Goal: Information Seeking & Learning: Find contact information

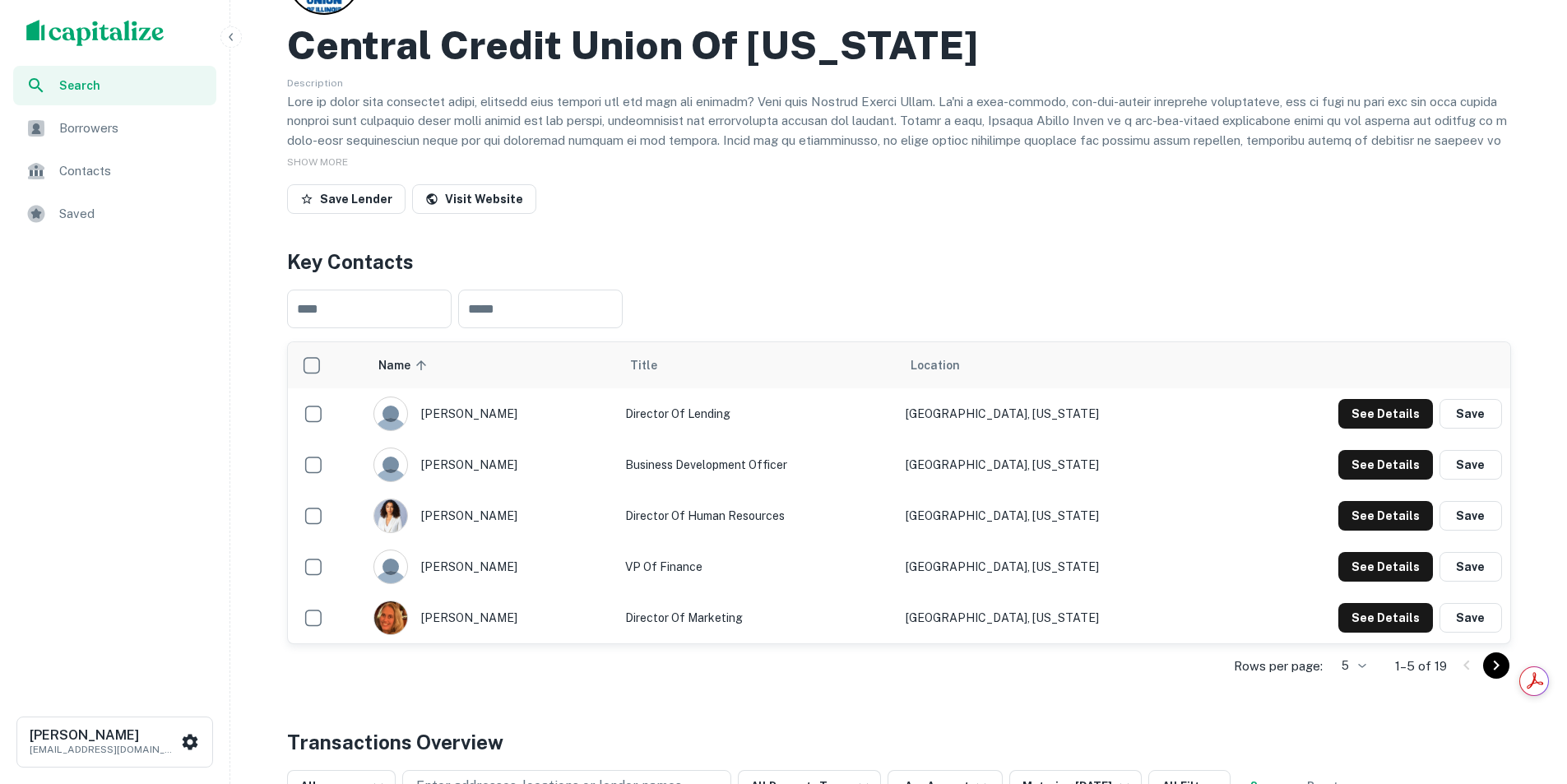
scroll to position [82, 0]
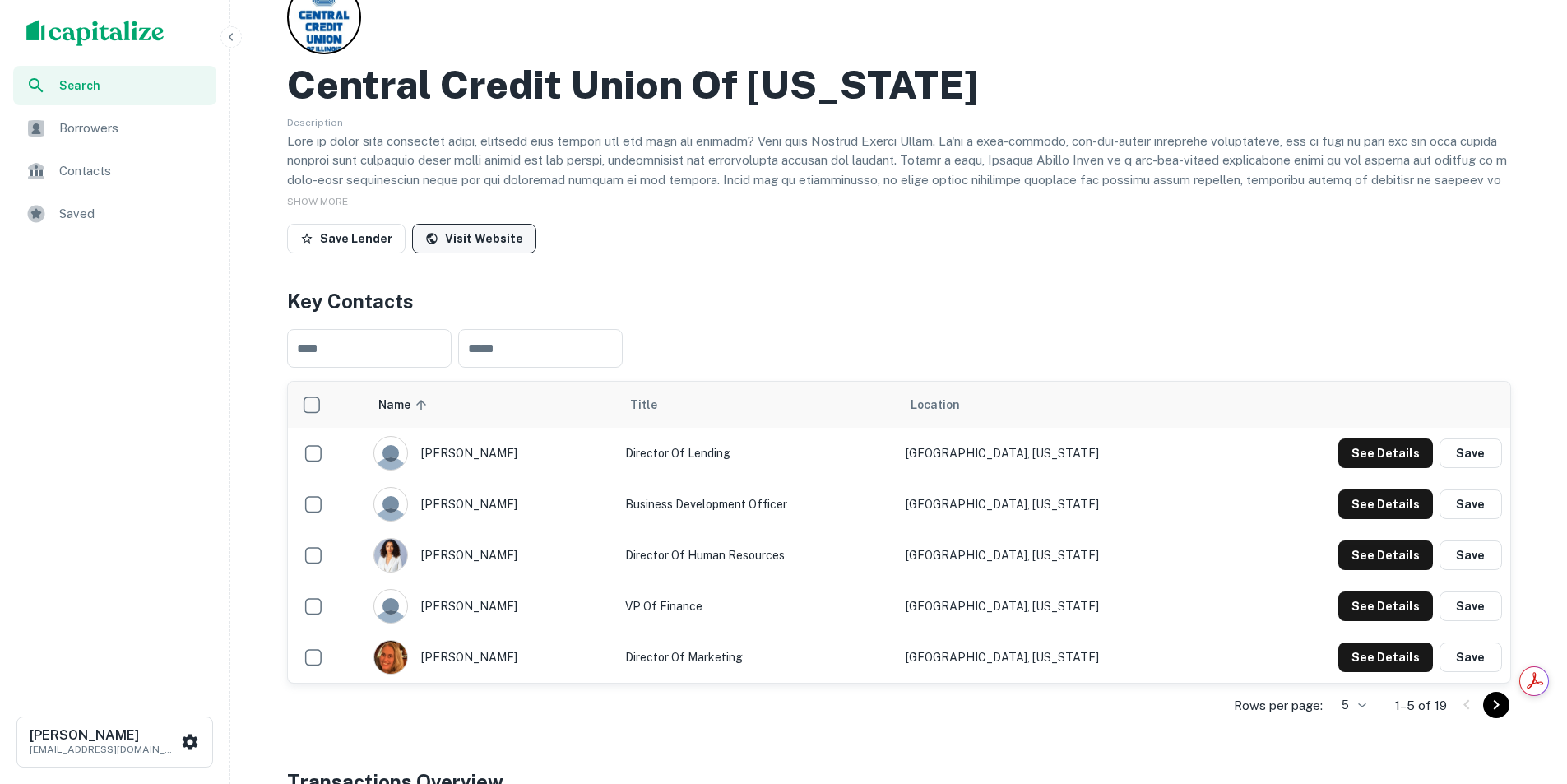
click at [484, 248] on link "Visit Website" at bounding box center [474, 239] width 125 height 29
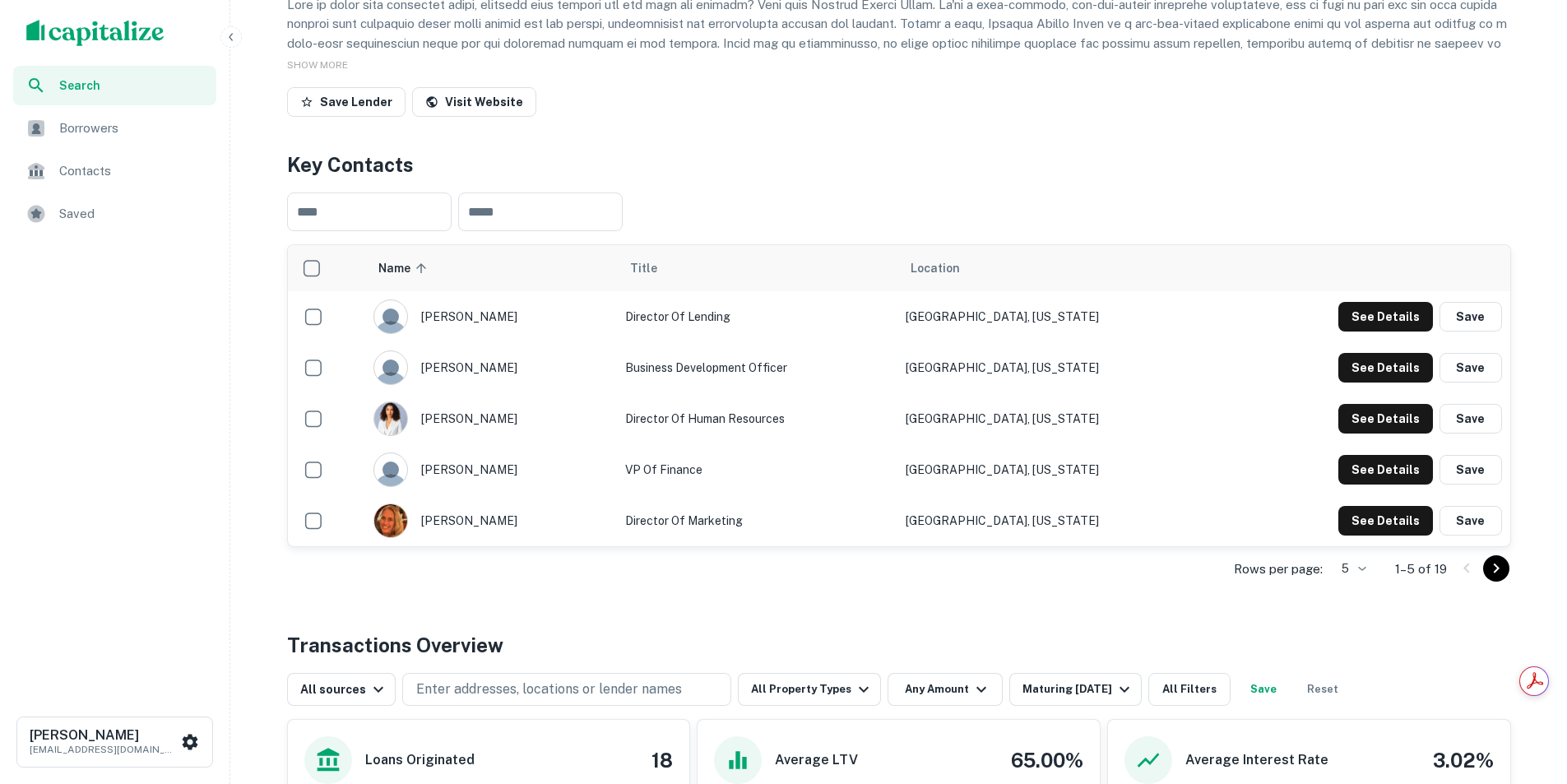
scroll to position [247, 0]
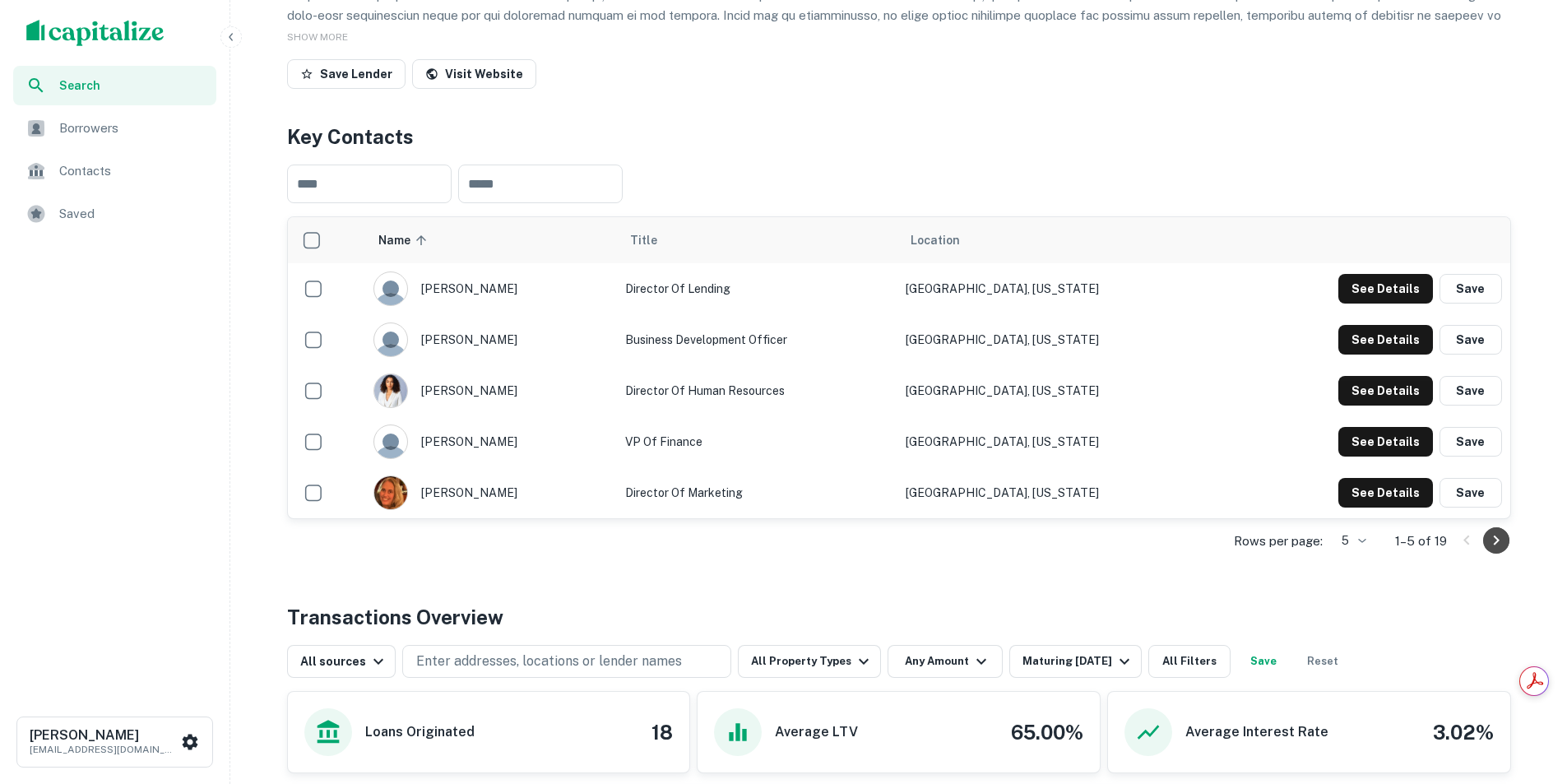
click at [1493, 540] on icon "Go to next page" at bounding box center [1496, 540] width 20 height 20
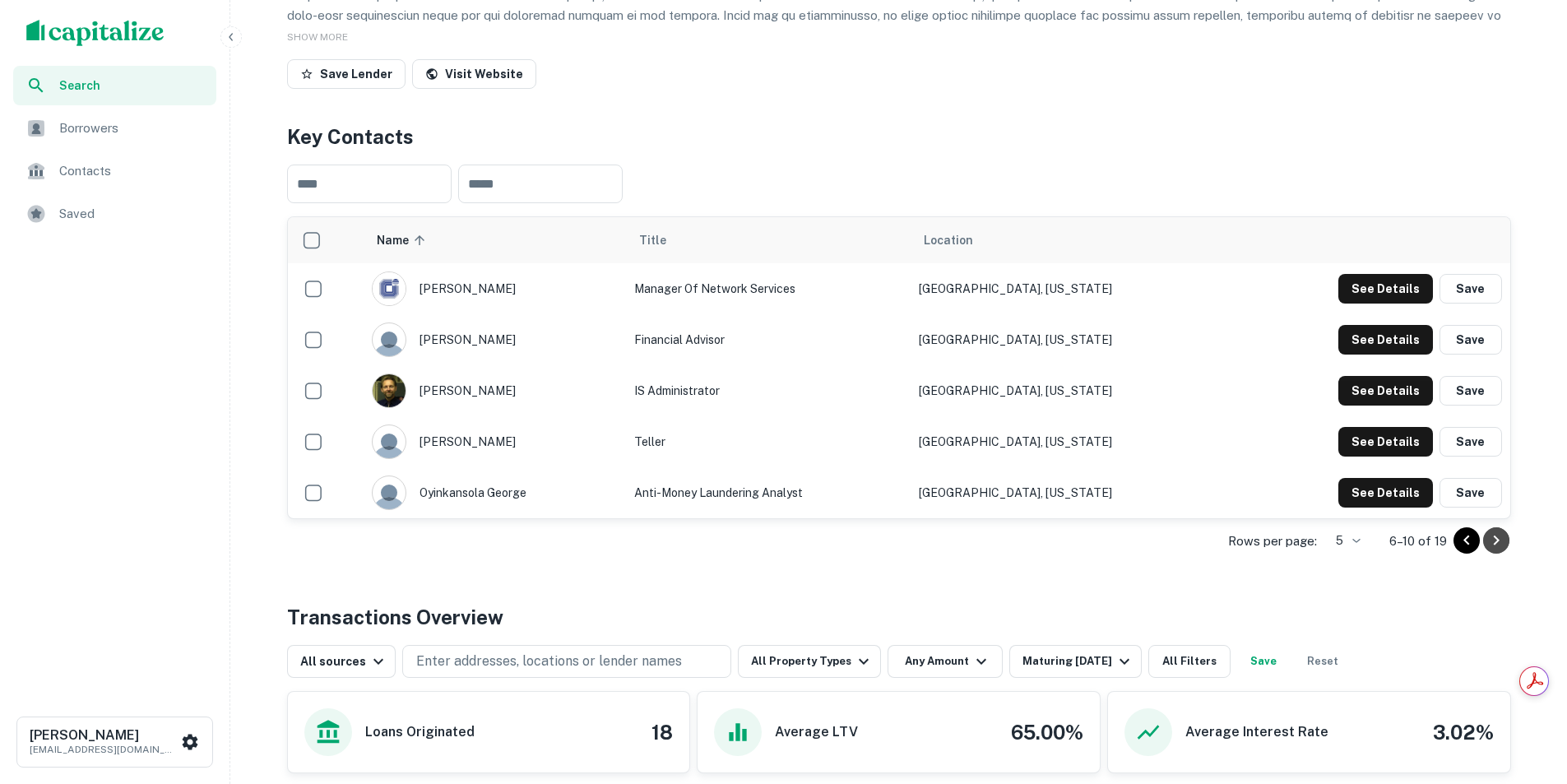
click at [1499, 542] on icon "Go to next page" at bounding box center [1496, 540] width 20 height 20
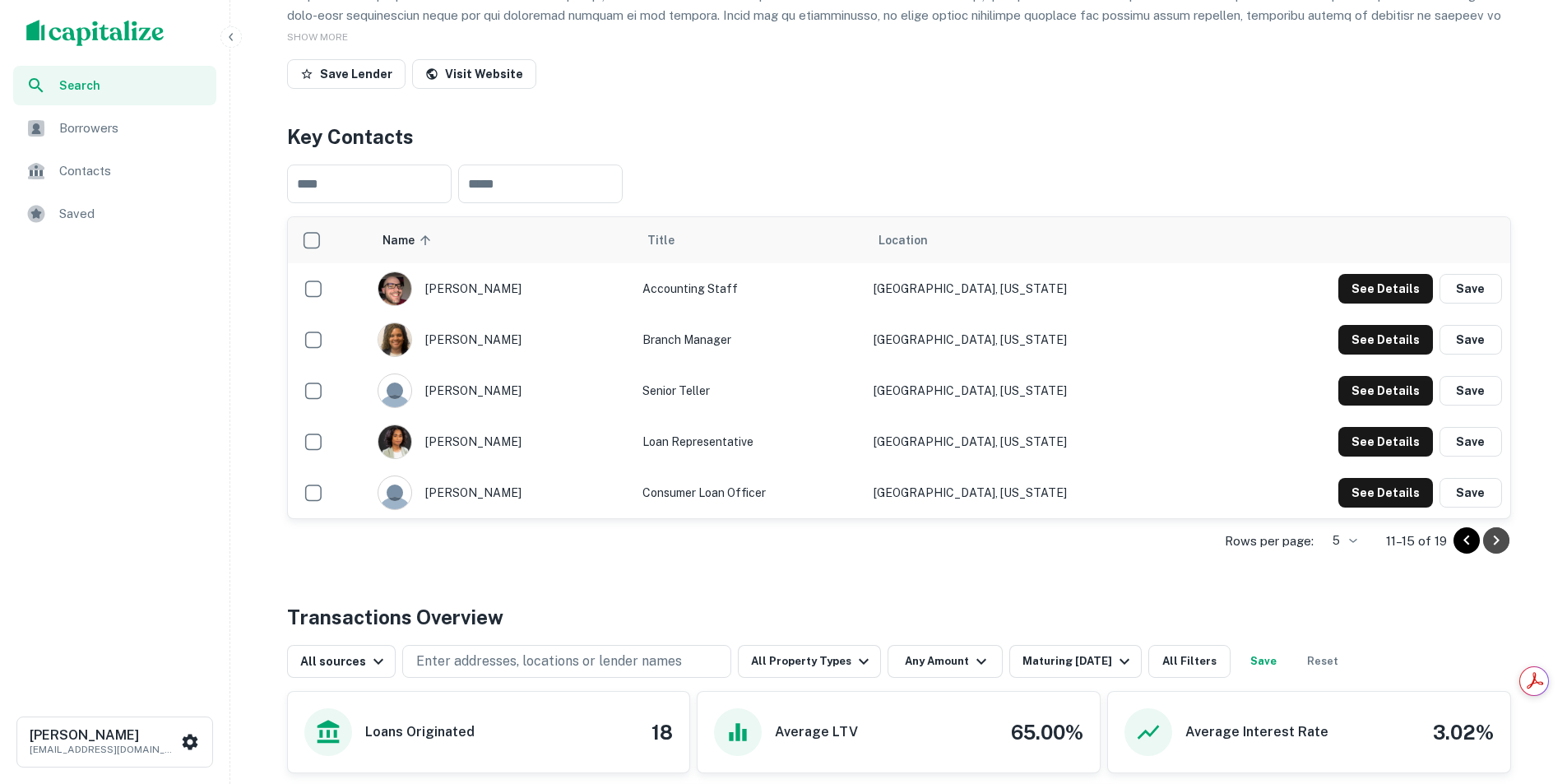
click at [1498, 541] on icon "Go to next page" at bounding box center [1496, 540] width 6 height 10
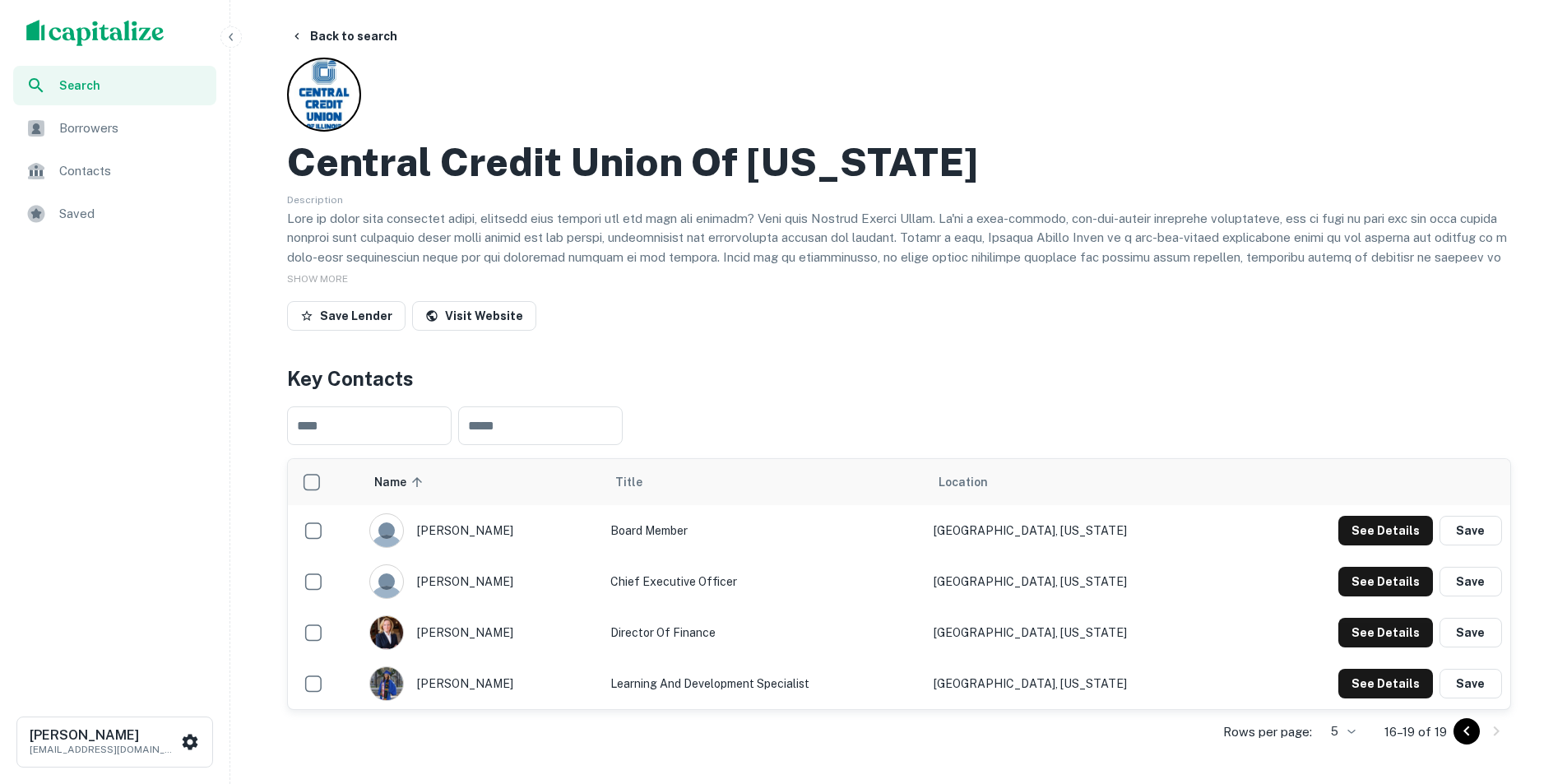
scroll to position [0, 0]
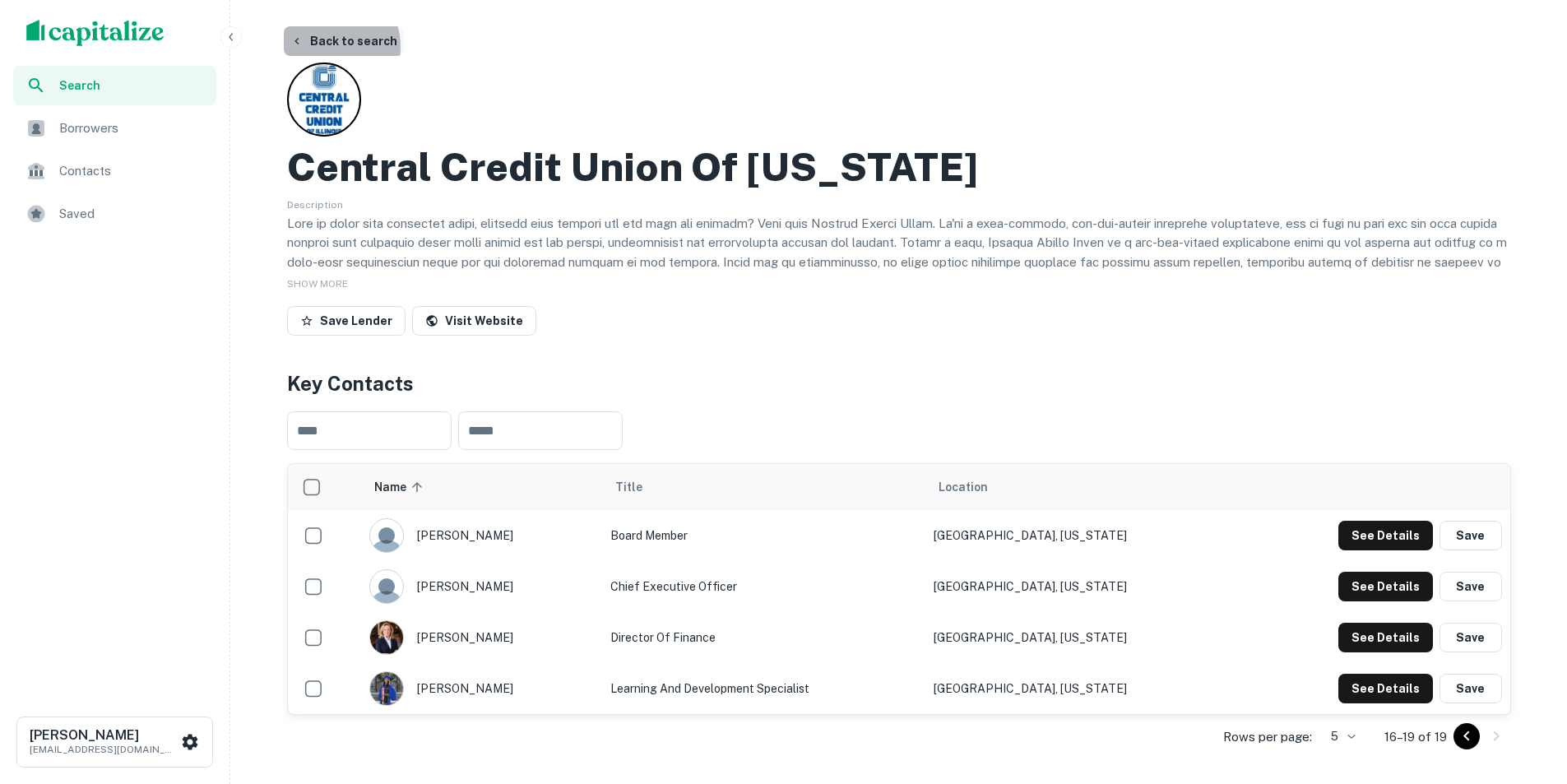
click at [329, 47] on button "Back to search" at bounding box center [344, 41] width 120 height 29
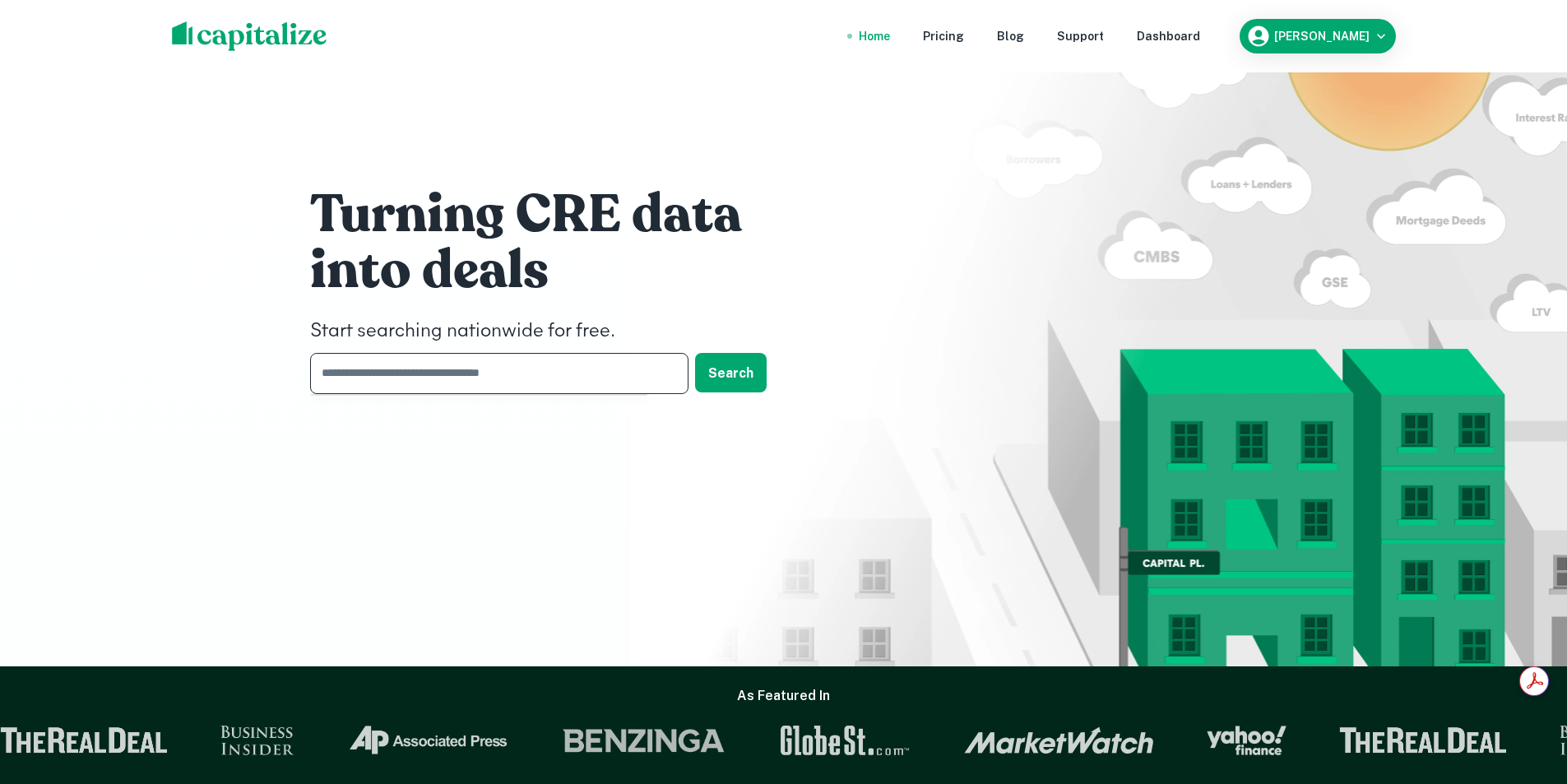
paste input "**********"
type input "**********"
click at [738, 380] on button "Search" at bounding box center [731, 373] width 72 height 40
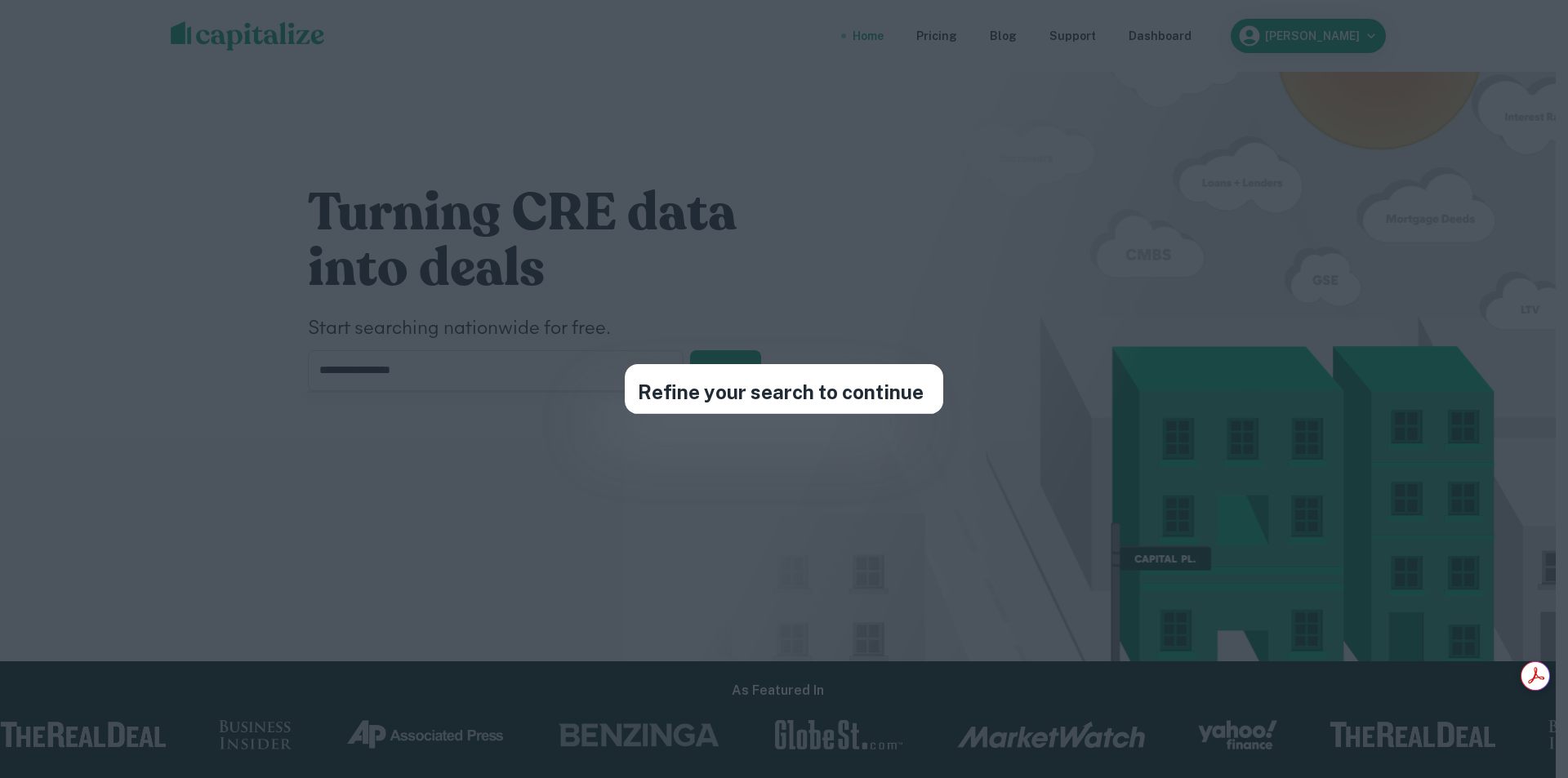
click at [585, 527] on div "Refine your search to continue" at bounding box center [784, 389] width 1568 height 778
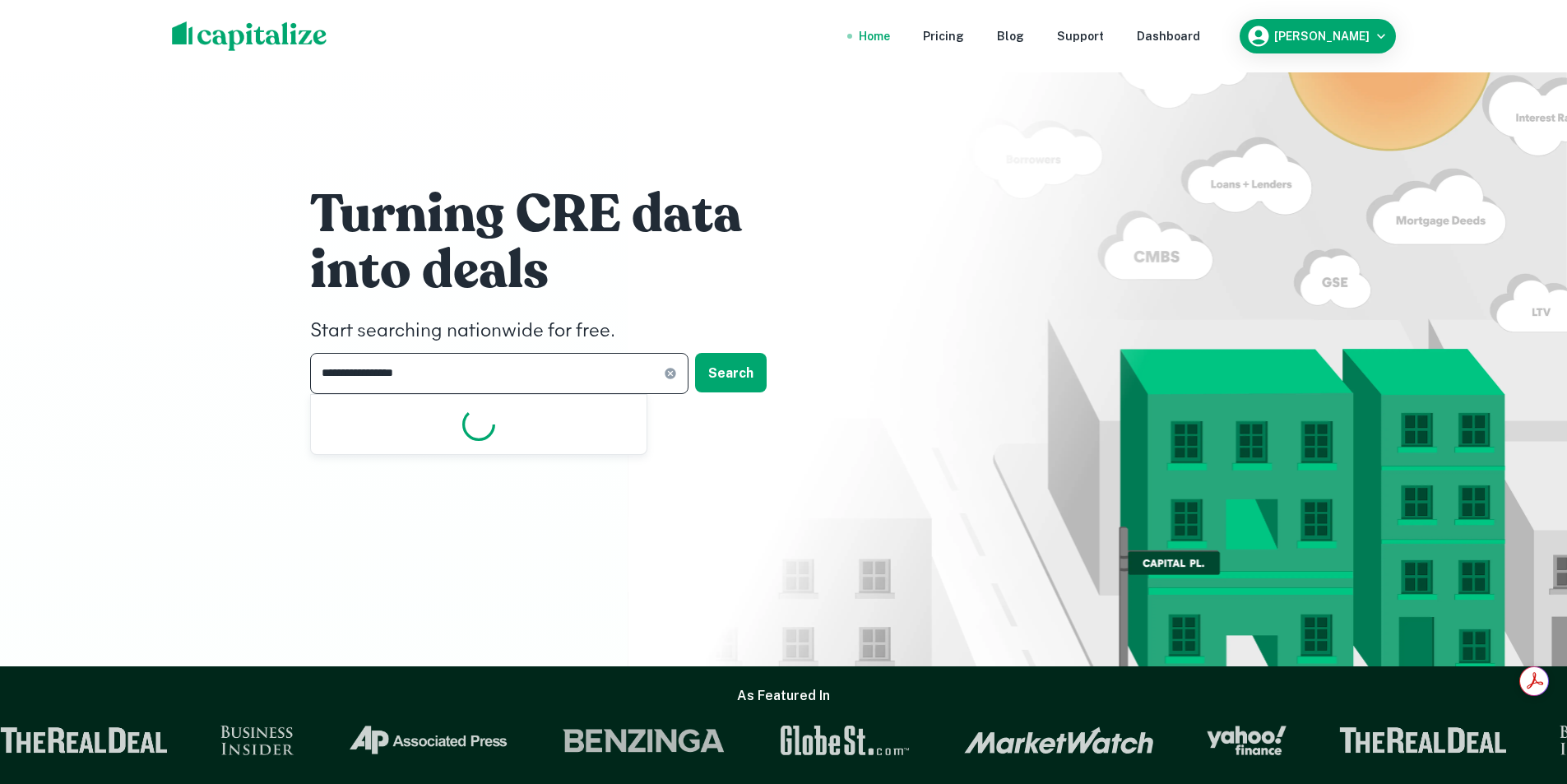
drag, startPoint x: 435, startPoint y: 382, endPoint x: 248, endPoint y: 380, distance: 187.0
click at [248, 380] on div "**********" at bounding box center [784, 333] width 1567 height 666
click at [667, 376] on icon at bounding box center [670, 373] width 10 height 10
drag, startPoint x: 667, startPoint y: 376, endPoint x: 655, endPoint y: 373, distance: 12.4
click at [662, 373] on input "text" at bounding box center [493, 373] width 367 height 41
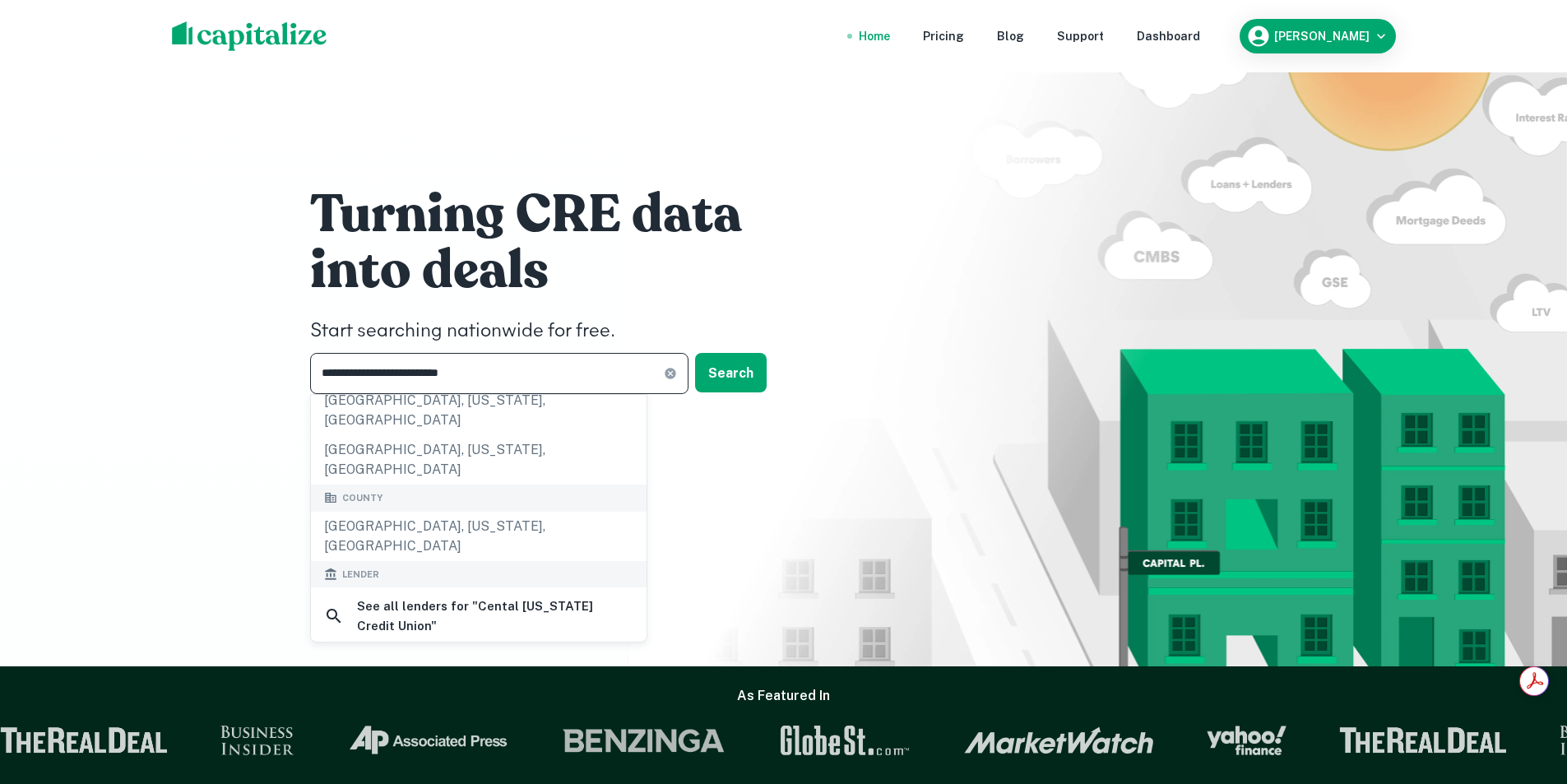
scroll to position [247, 0]
type input "**********"
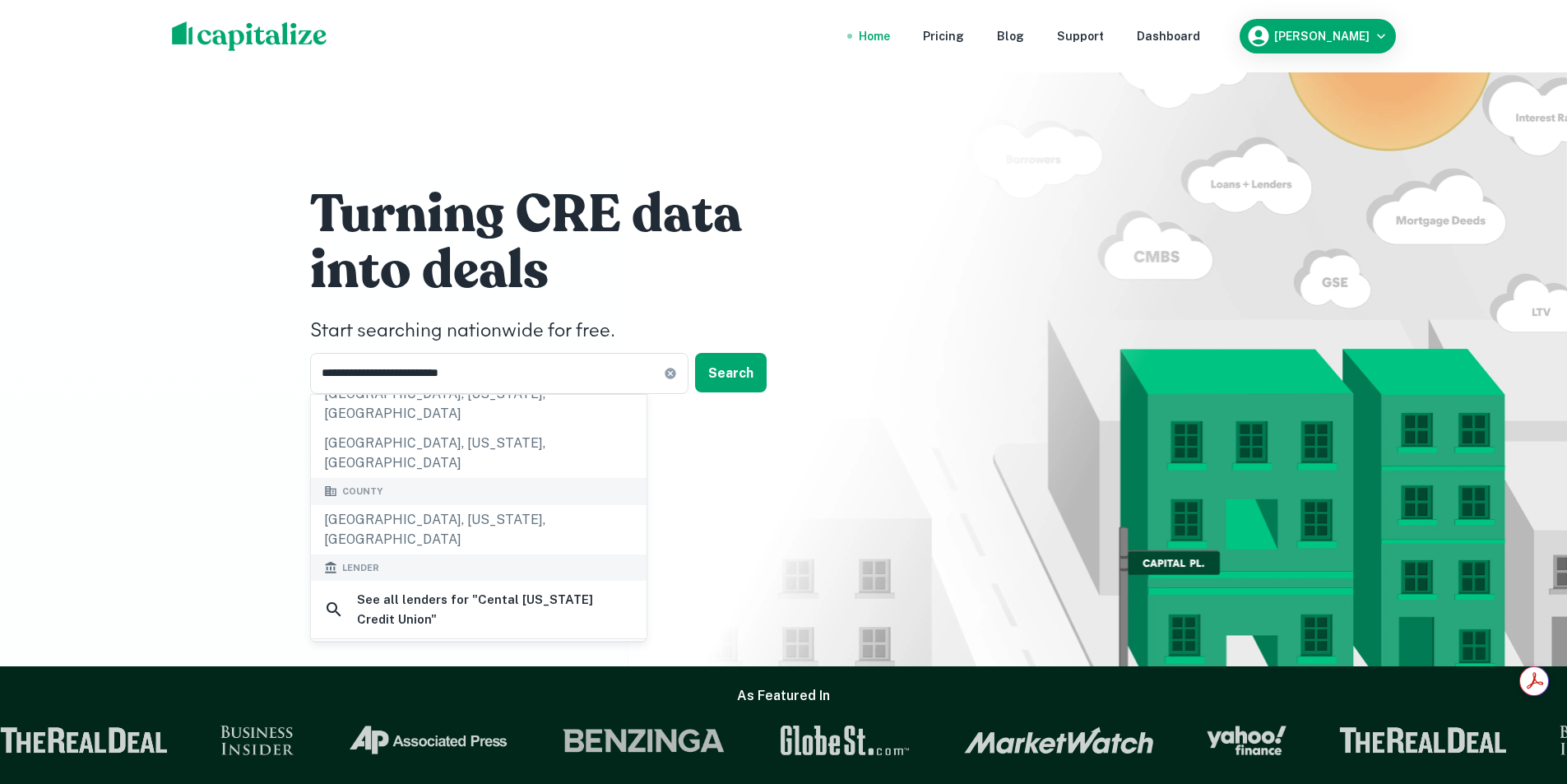
click at [496, 646] on div "central credit union of [US_STATE]" at bounding box center [470, 658] width 224 height 25
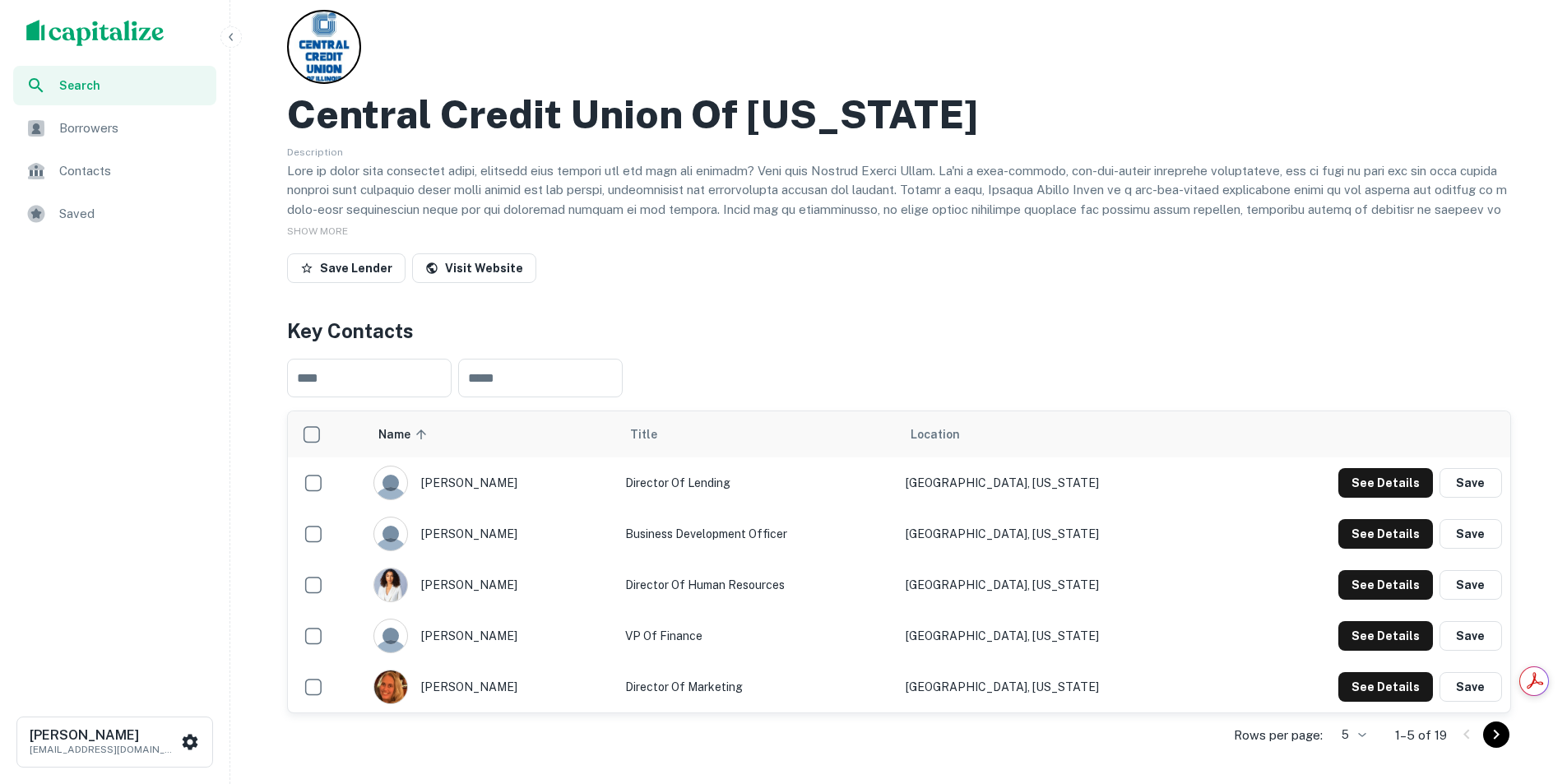
scroll to position [82, 0]
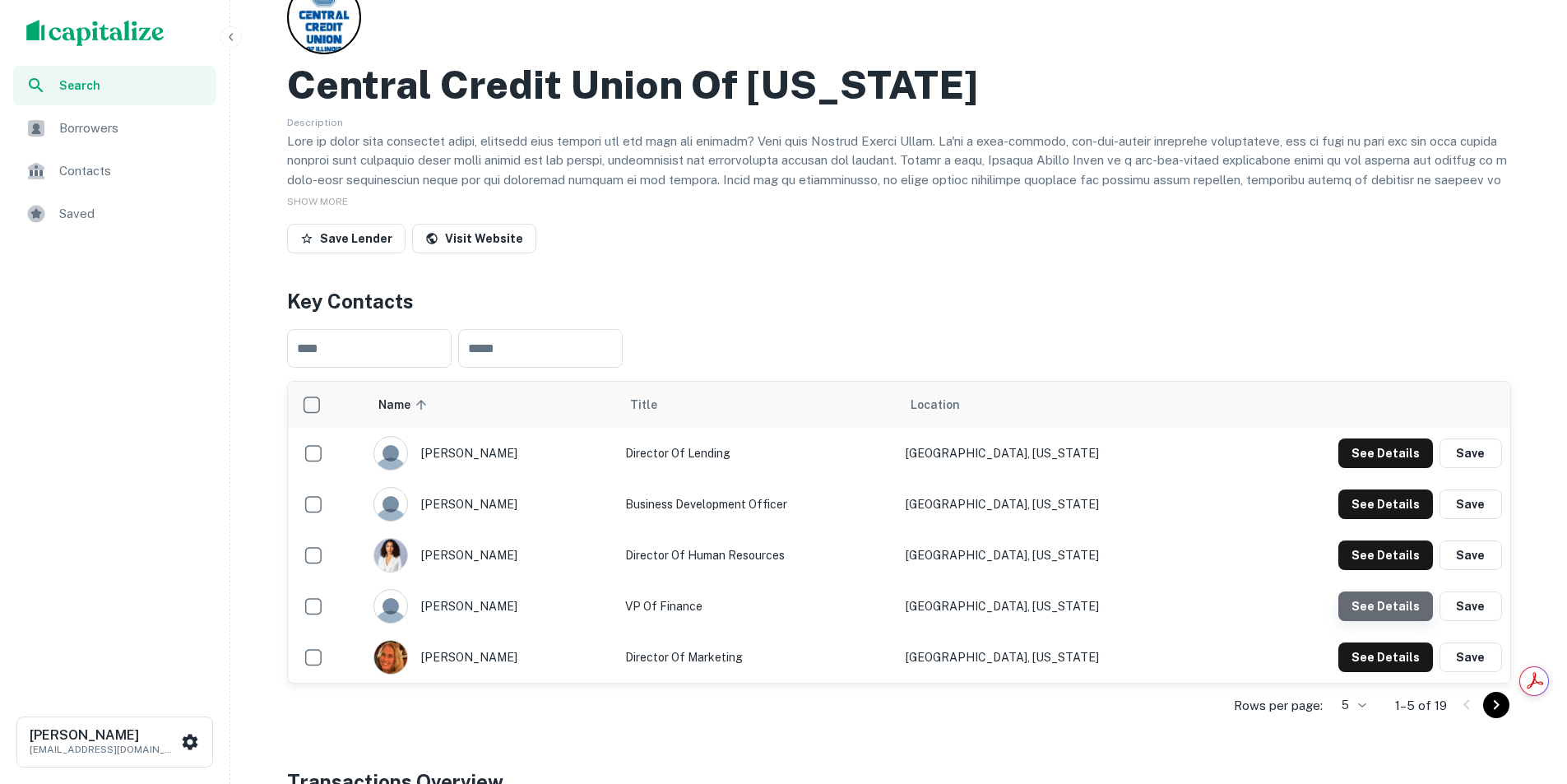
click at [1391, 607] on button "See Details" at bounding box center [1385, 606] width 94 height 29
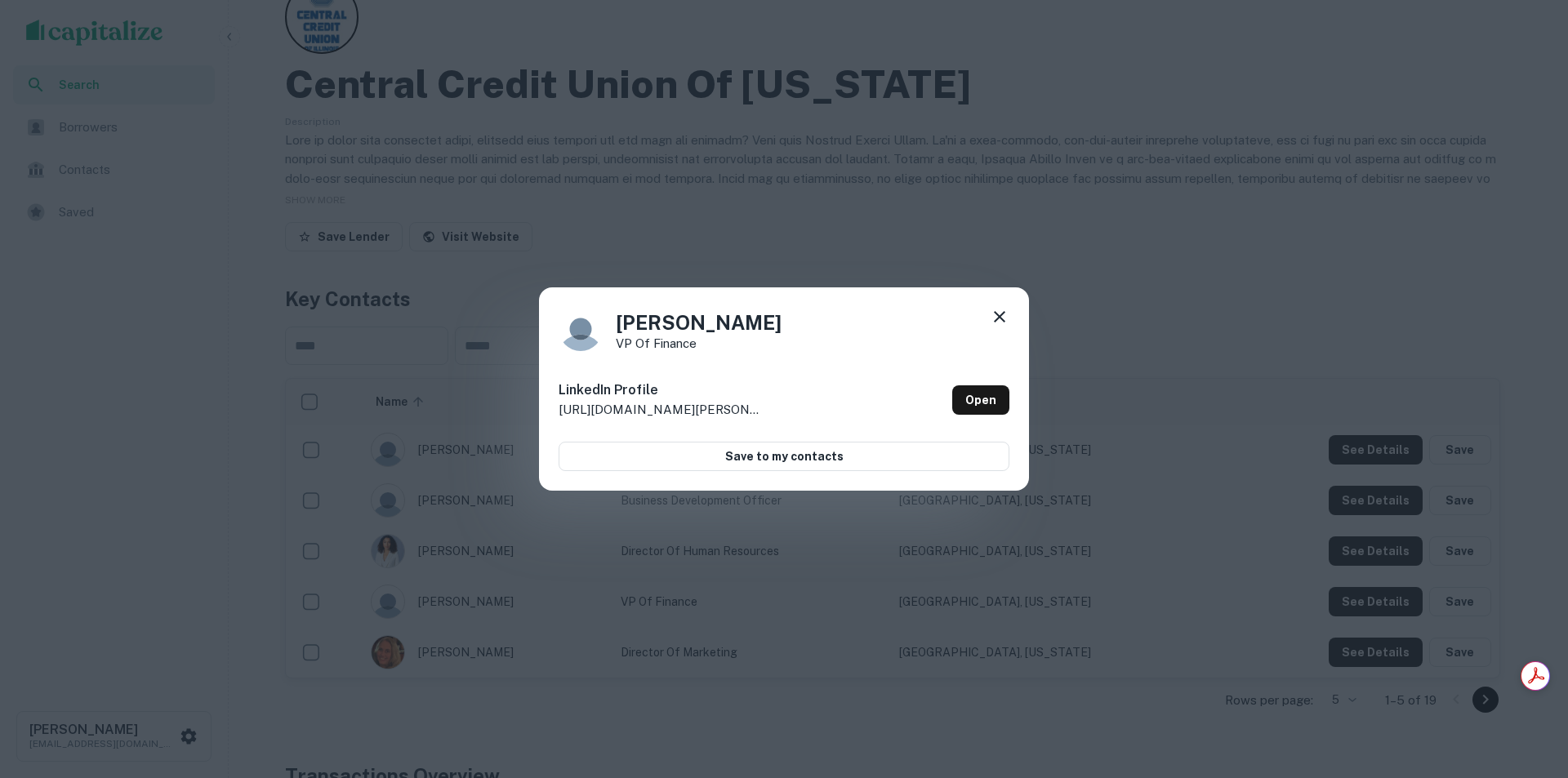
click at [999, 319] on icon at bounding box center [999, 316] width 20 height 20
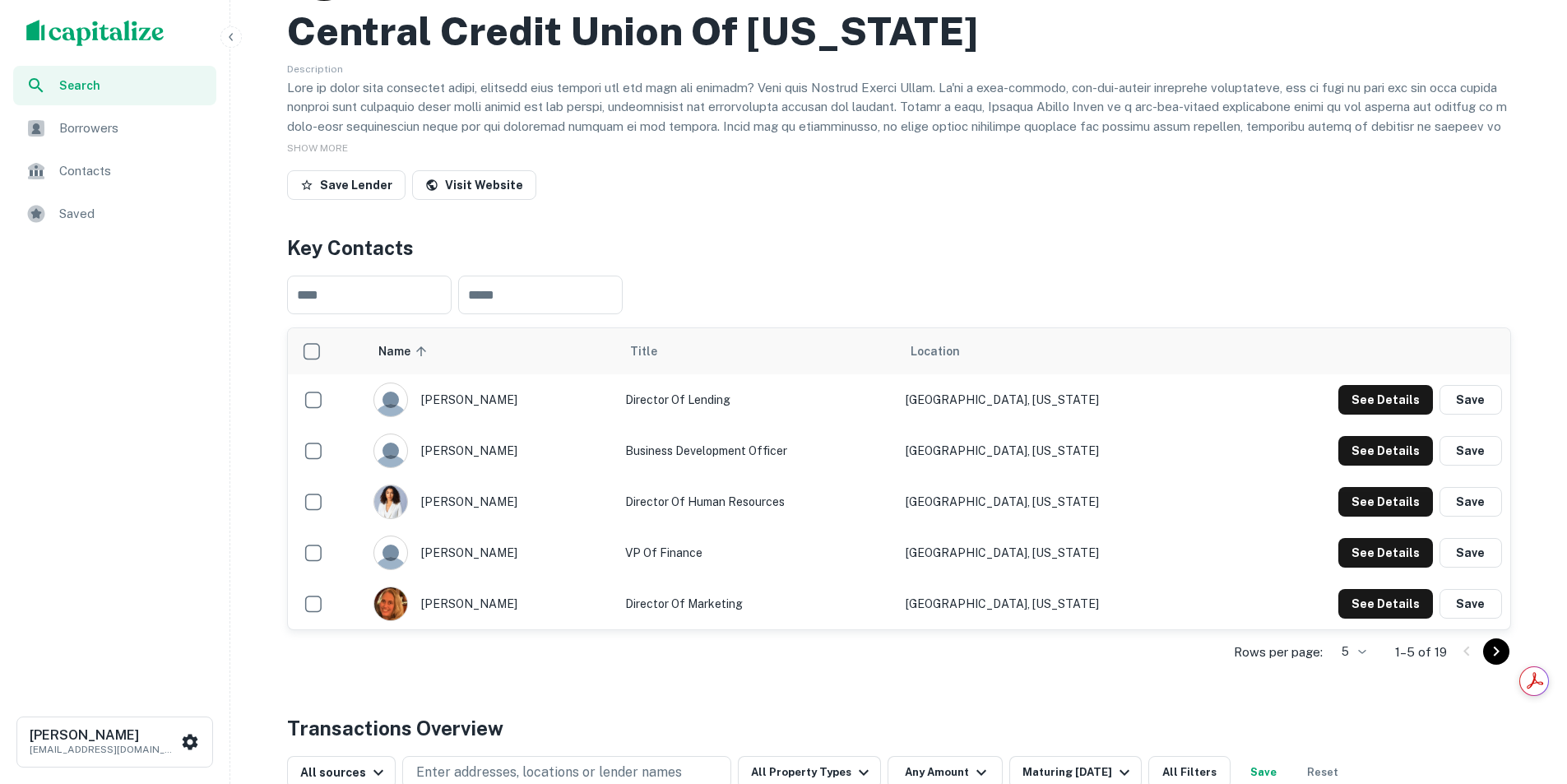
scroll to position [164, 0]
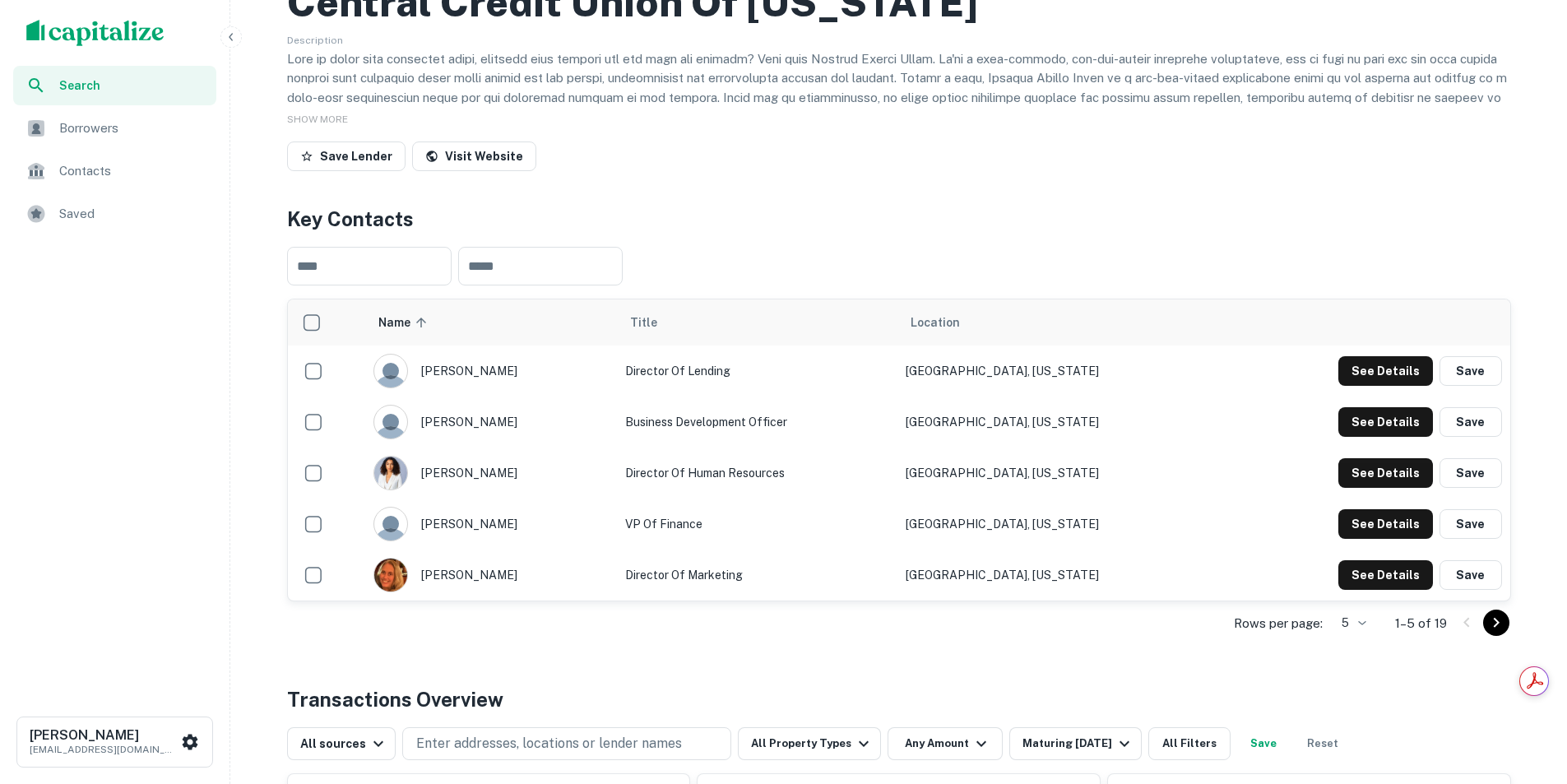
click at [1495, 624] on icon "Go to next page" at bounding box center [1496, 622] width 20 height 20
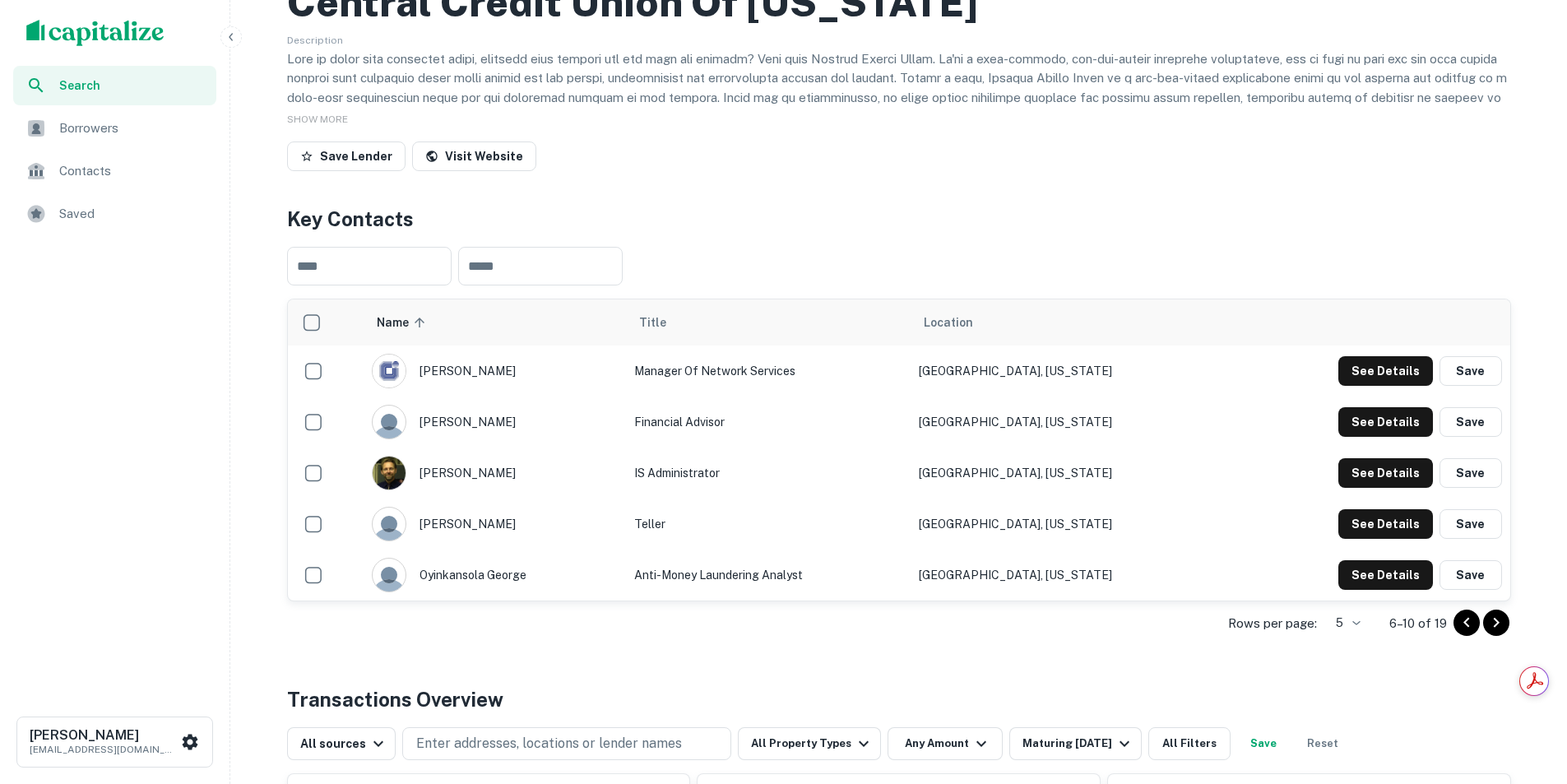
click at [1459, 630] on icon "Go to previous page" at bounding box center [1467, 622] width 20 height 20
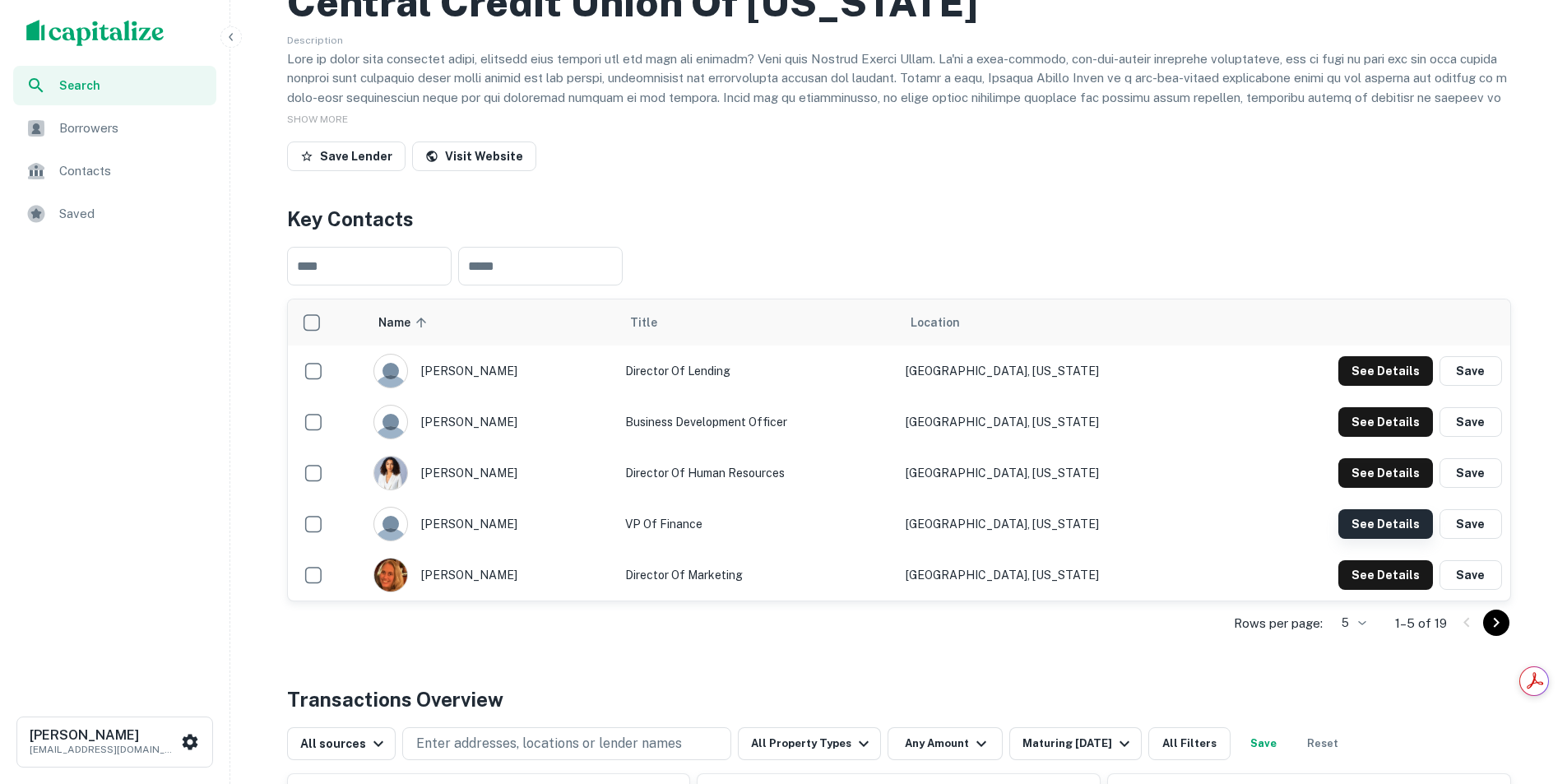
click at [1389, 520] on button "See Details" at bounding box center [1385, 524] width 94 height 29
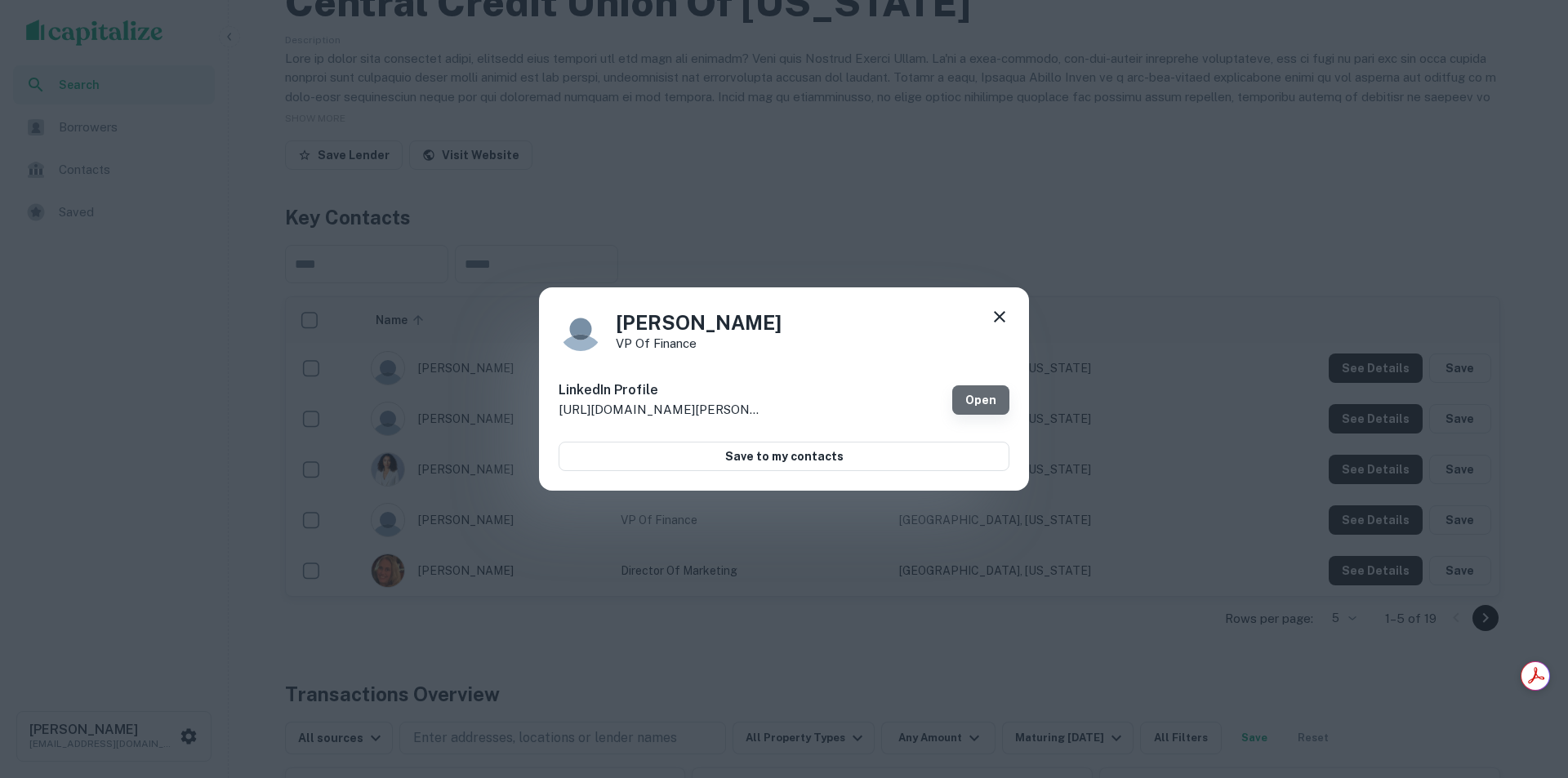
click at [976, 404] on link "Open" at bounding box center [980, 400] width 58 height 29
click at [1003, 317] on icon at bounding box center [999, 316] width 20 height 20
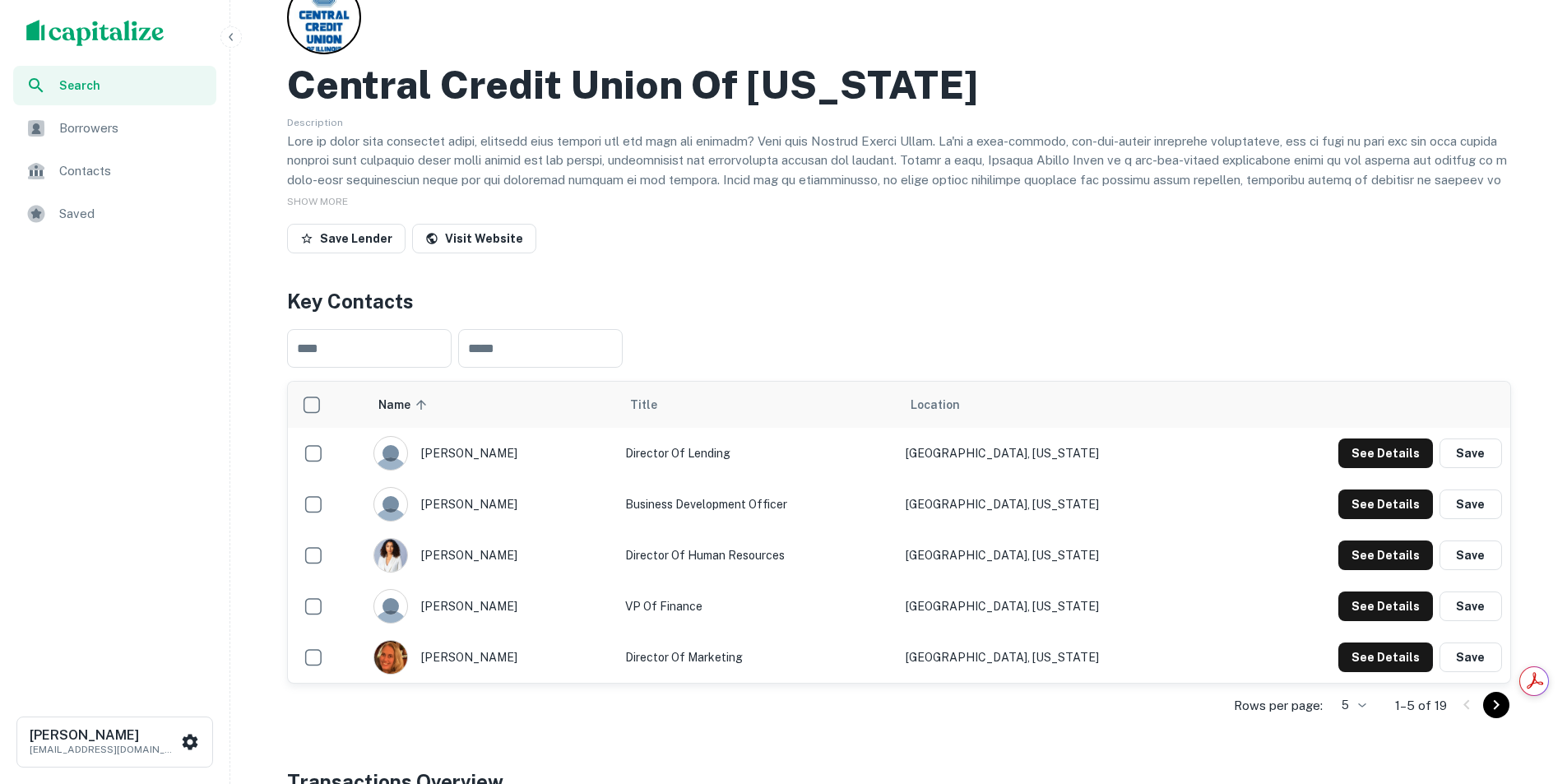
scroll to position [0, 0]
click at [1384, 453] on button "See Details" at bounding box center [1385, 453] width 94 height 29
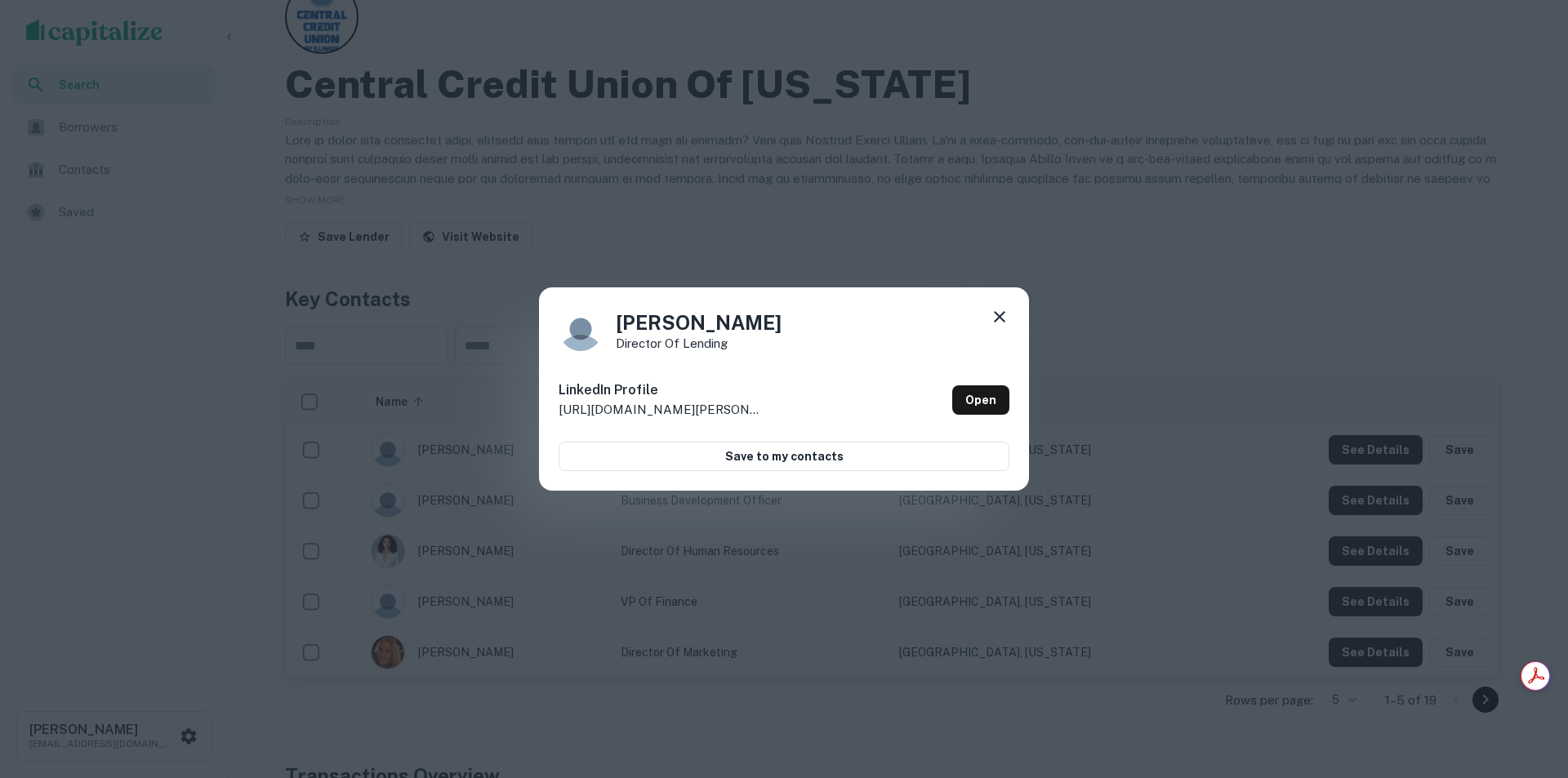
click at [992, 319] on icon at bounding box center [999, 316] width 20 height 20
